Goal: Find specific page/section: Find specific page/section

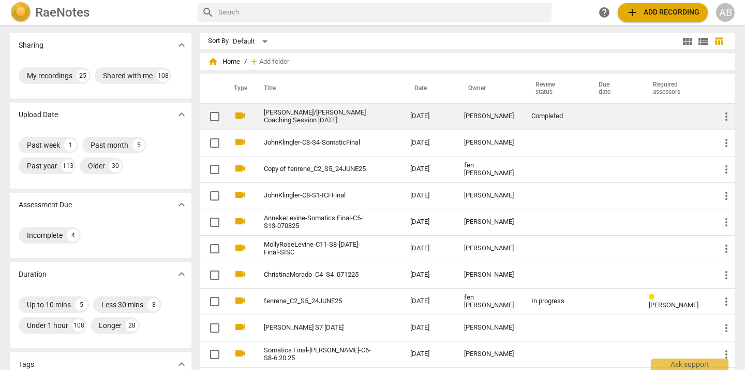
click at [384, 122] on td "[PERSON_NAME]/[PERSON_NAME] Coaching Session [DATE]" at bounding box center [327, 116] width 151 height 26
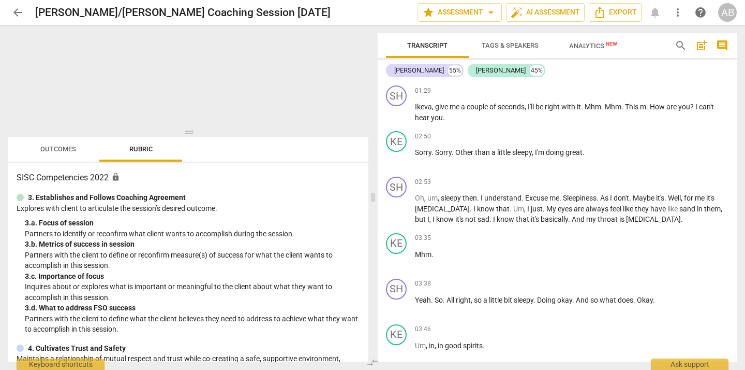
click at [60, 145] on span "Outcomes" at bounding box center [58, 149] width 36 height 8
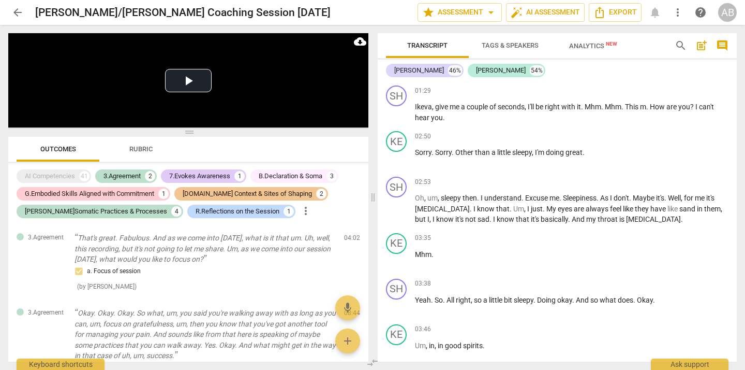
click at [136, 145] on span "Rubric" at bounding box center [140, 149] width 23 height 8
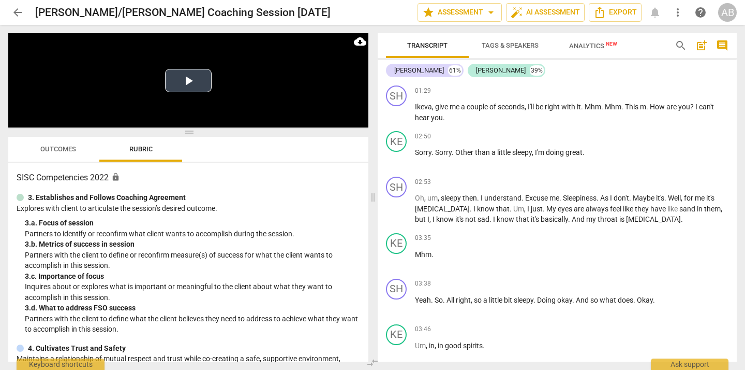
click at [200, 86] on button "Play Video" at bounding box center [188, 80] width 47 height 23
click at [219, 154] on span "Scores" at bounding box center [224, 149] width 50 height 14
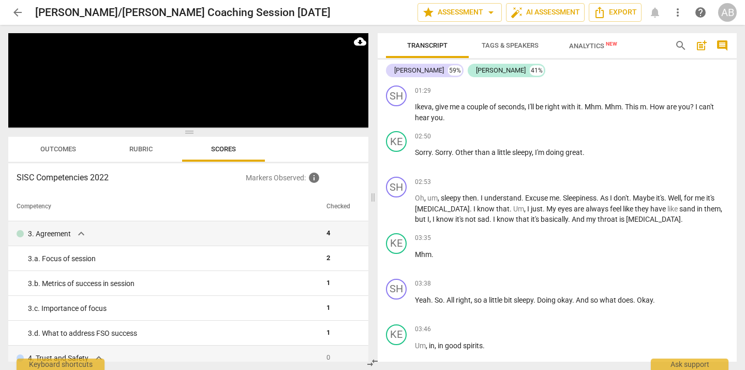
click at [67, 149] on span "Outcomes" at bounding box center [58, 149] width 36 height 8
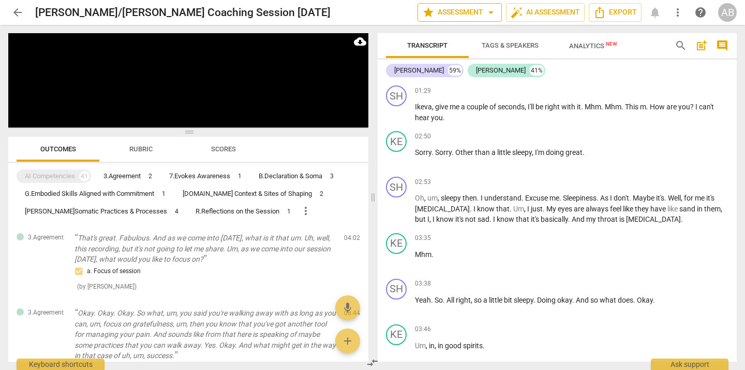
click at [489, 12] on span "arrow_drop_down" at bounding box center [491, 12] width 12 height 12
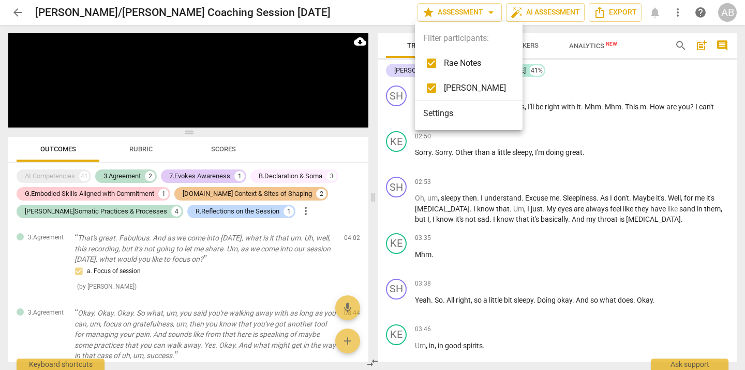
click at [489, 12] on div at bounding box center [372, 185] width 745 height 370
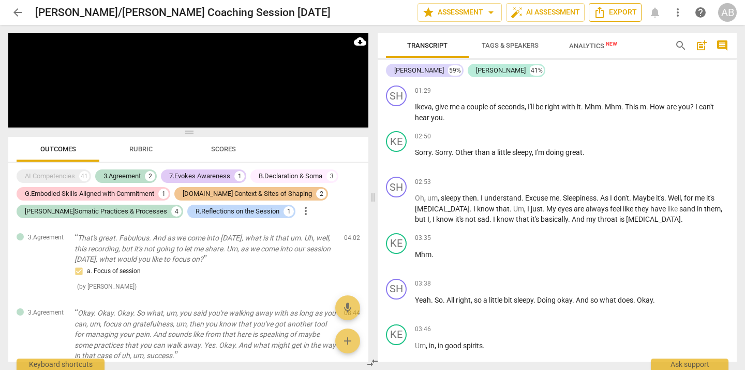
click at [615, 13] on span "Export" at bounding box center [615, 12] width 43 height 12
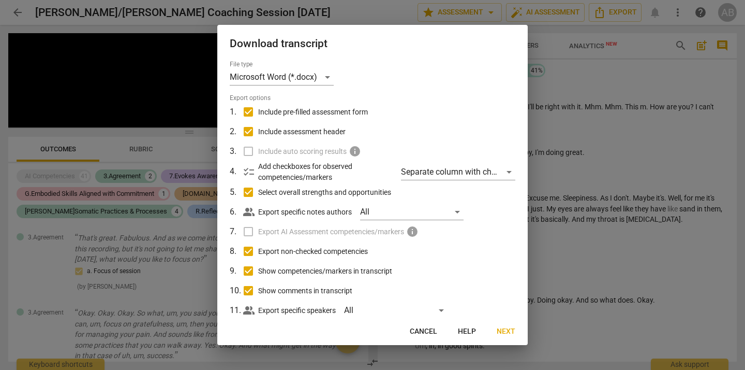
click at [422, 331] on span "Cancel" at bounding box center [423, 331] width 27 height 10
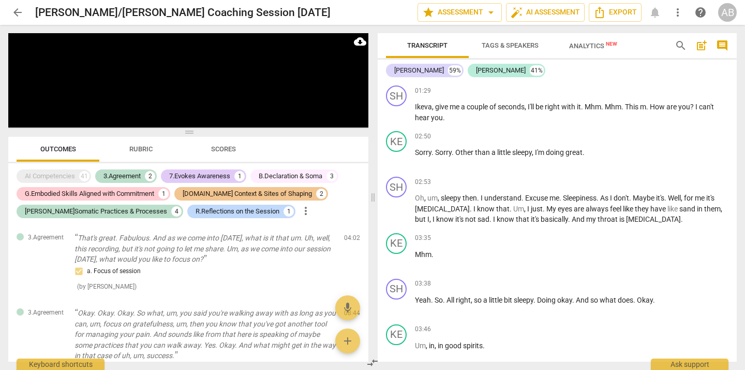
click at [17, 14] on span "arrow_back" at bounding box center [17, 12] width 12 height 12
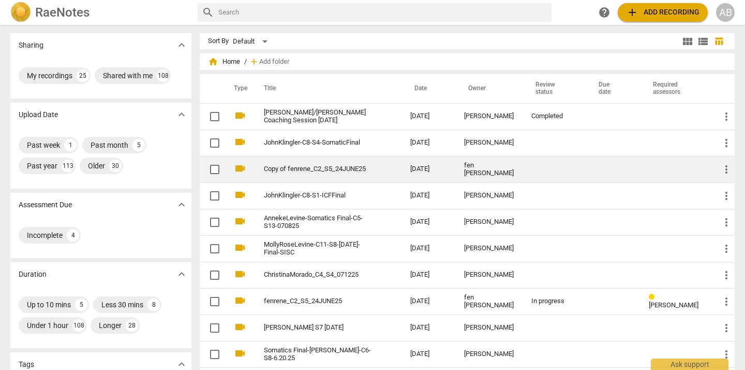
click at [325, 169] on link "Copy of fenrene_C2_S5_24JUNE25" at bounding box center [318, 169] width 109 height 8
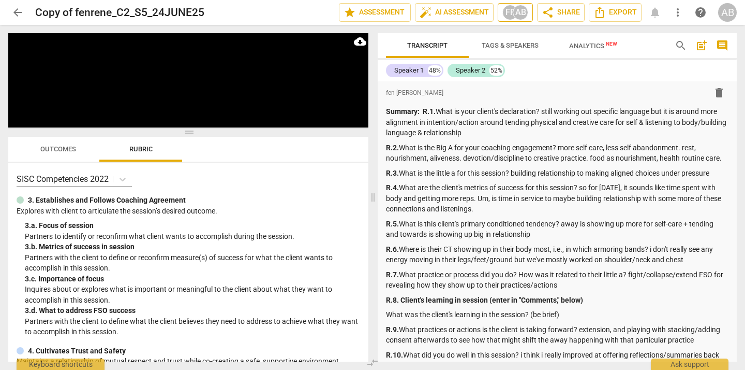
click at [519, 12] on div "AB" at bounding box center [521, 13] width 16 height 16
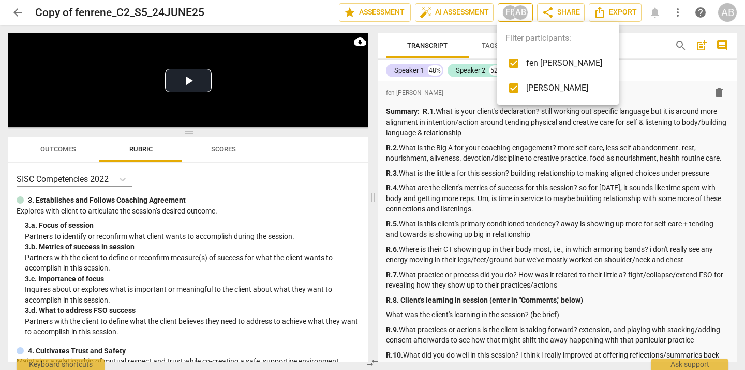
click at [519, 12] on div at bounding box center [372, 185] width 745 height 370
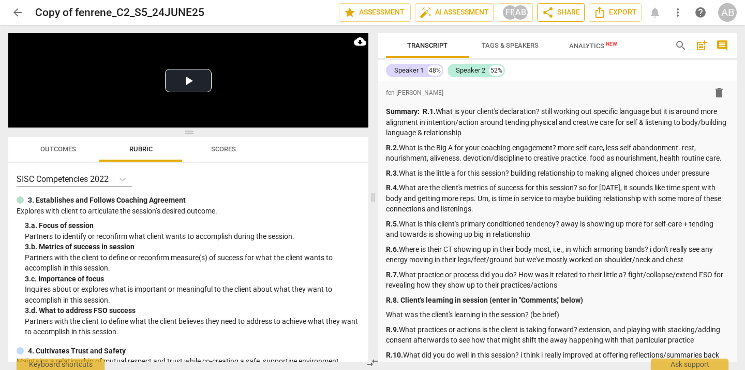
click at [560, 13] on span "share Share" at bounding box center [561, 12] width 38 height 12
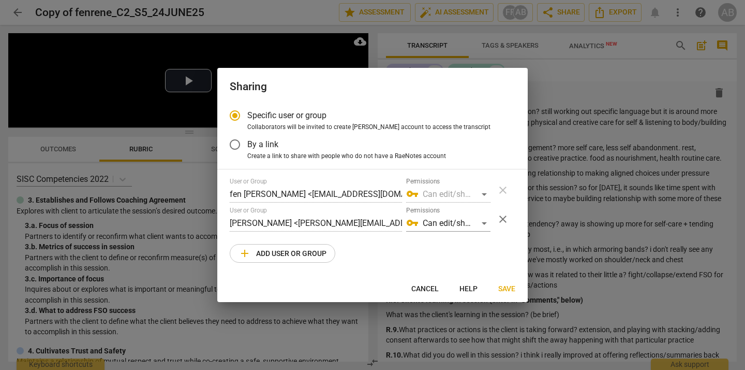
click at [294, 21] on div at bounding box center [372, 185] width 745 height 370
radio input "false"
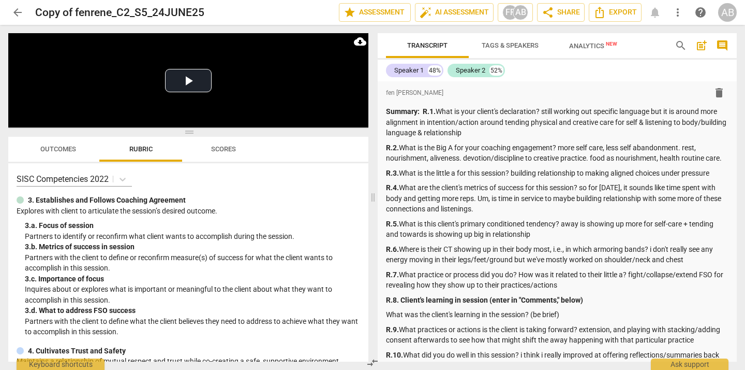
click at [17, 10] on span "arrow_back" at bounding box center [17, 12] width 12 height 12
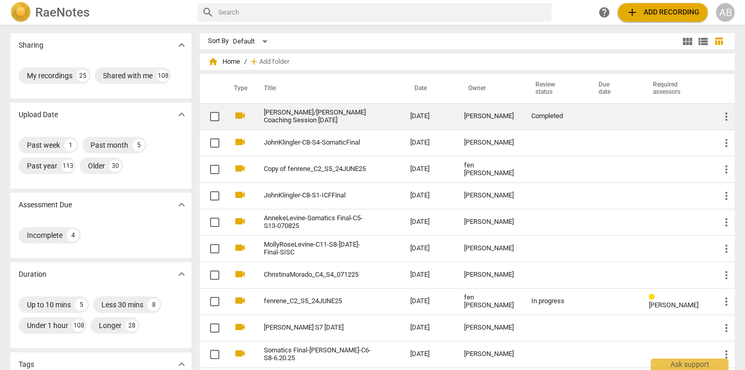
click at [313, 115] on link "[PERSON_NAME]/[PERSON_NAME] Coaching Session [DATE]" at bounding box center [318, 117] width 109 height 16
